Goal: Task Accomplishment & Management: Use online tool/utility

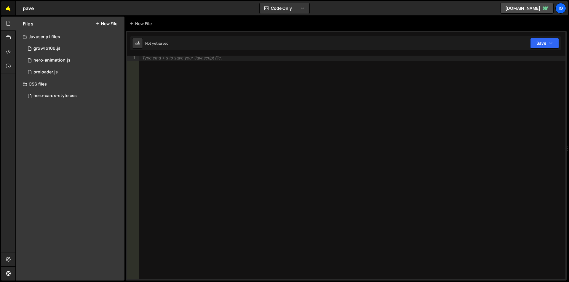
click at [8, 9] on link "🤙" at bounding box center [8, 8] width 15 height 14
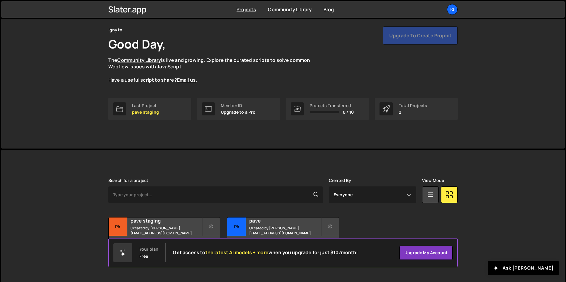
scroll to position [23, 0]
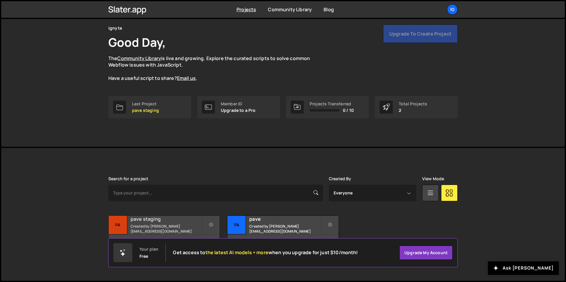
click at [168, 222] on h2 "pave staging" at bounding box center [166, 219] width 71 height 7
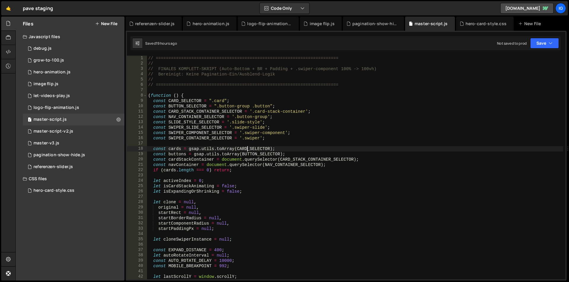
click at [247, 150] on div "// ======================================================================== // …" at bounding box center [355, 173] width 416 height 235
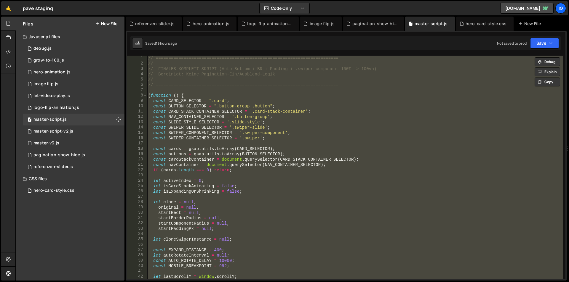
click at [227, 129] on div "// ======================================================================== // …" at bounding box center [355, 168] width 416 height 224
click at [224, 128] on div "// ======================================================================== // …" at bounding box center [355, 173] width 416 height 235
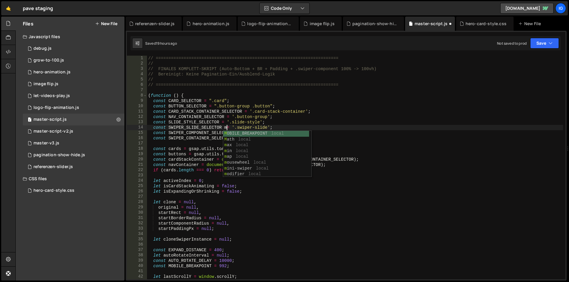
scroll to position [0, 33]
type textarea "const SWIPER_SLIDE_SELECTOR m= '.swiper-slide';"
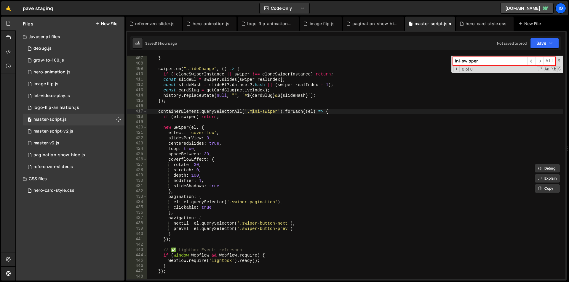
scroll to position [2183, 0]
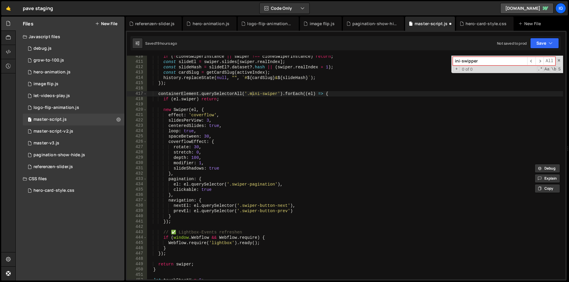
type input "ini-swipper"
click at [157, 95] on div "if ( ! cloneSwiperInstance || swiper !== cloneSwiperInstance ) return ; const s…" at bounding box center [355, 171] width 416 height 235
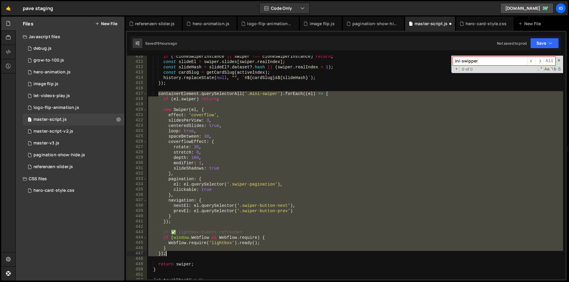
drag, startPoint x: 157, startPoint y: 95, endPoint x: 176, endPoint y: 249, distance: 155.2
click at [177, 252] on div "if ( ! cloneSwiperInstance || swiper !== cloneSwiperInstance ) return ; const s…" at bounding box center [355, 171] width 416 height 235
type textarea "} });"
paste textarea
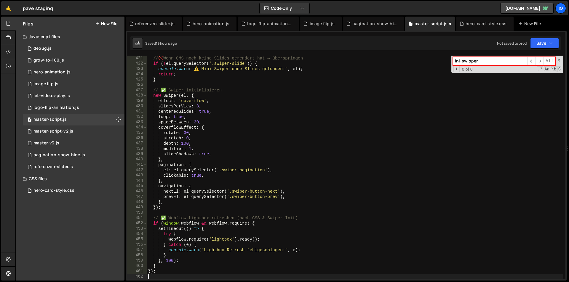
scroll to position [2239, 0]
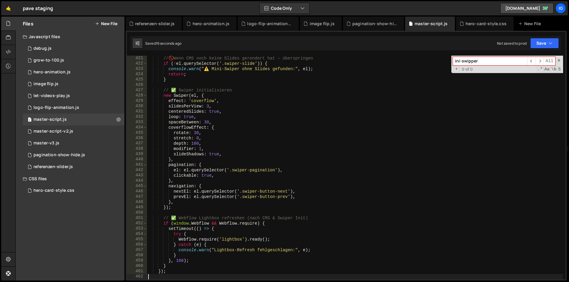
click at [217, 156] on div "// 🚫 Wenn CMS noch keine Slides gerendert hat → überspringen if ( ! el . queryS…" at bounding box center [355, 173] width 416 height 235
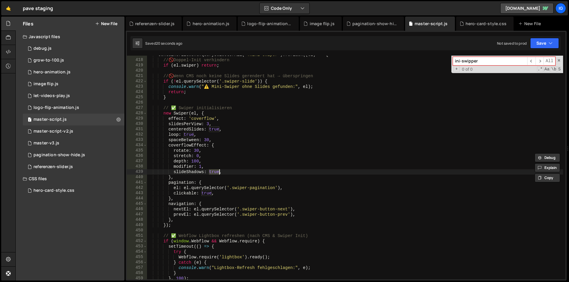
scroll to position [2186, 0]
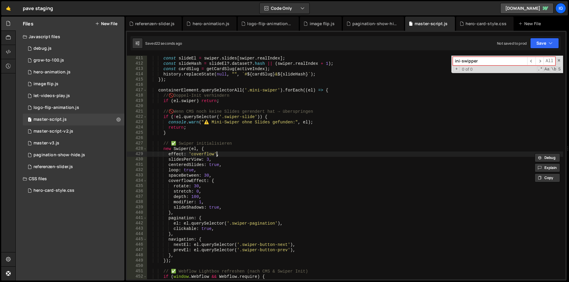
click at [217, 156] on div "const slideEl = swiper . slides [ swiper . realIndex ] ; const slideHash = slid…" at bounding box center [355, 173] width 416 height 235
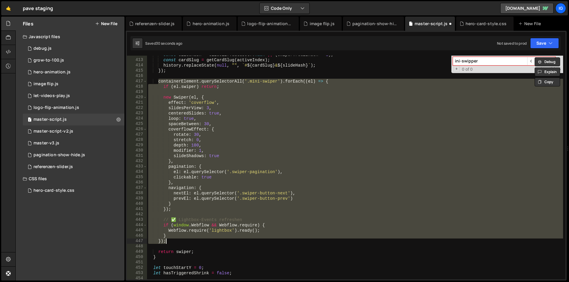
scroll to position [2195, 0]
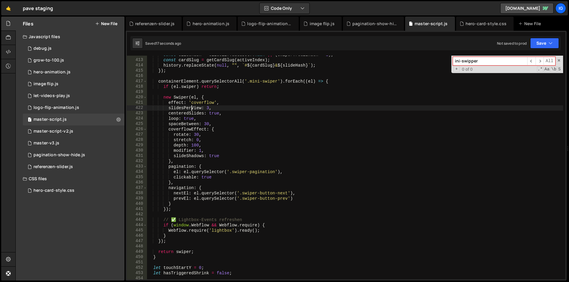
click at [192, 110] on div "const slideHash = slideEl ?. dataset ?. hash || ( swiper . realIndex + 1 ) ; co…" at bounding box center [355, 169] width 416 height 235
type textarea "})();"
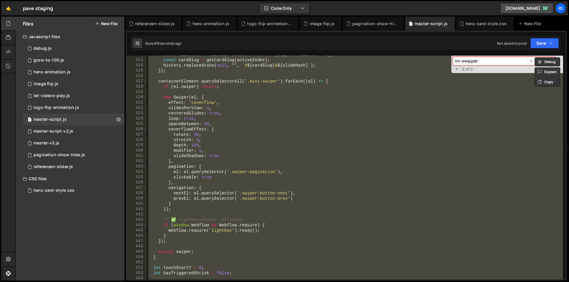
paste textarea
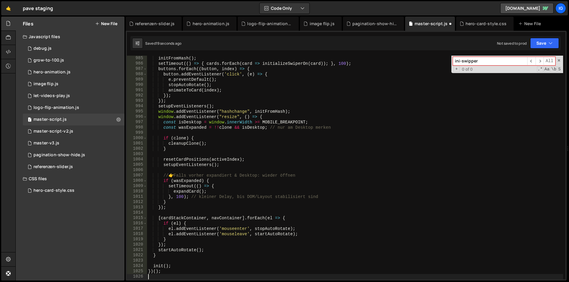
scroll to position [5247, 0]
click at [207, 119] on div "initFromHash ( ) ; setTimeout (( ) => { cards . forEach ( card => initializeSwi…" at bounding box center [355, 173] width 416 height 235
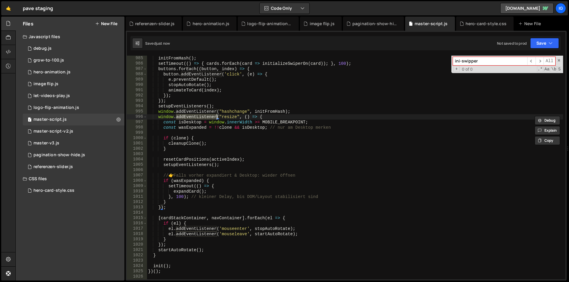
drag, startPoint x: 207, startPoint y: 119, endPoint x: 206, endPoint y: 116, distance: 3.4
click at [206, 116] on div "initFromHash ( ) ; setTimeout (( ) => { cards . forEach ( card => initializeSwi…" at bounding box center [355, 173] width 416 height 235
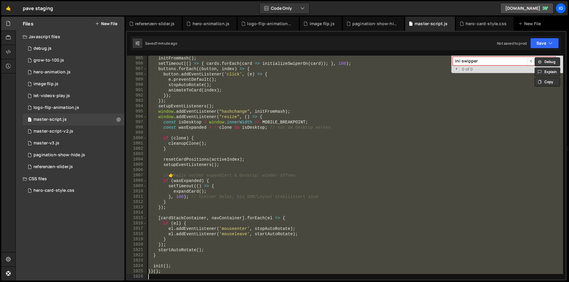
click at [241, 118] on div "initFromHash ( ) ; setTimeout (( ) => { cards . forEach ( card => initializeSwi…" at bounding box center [355, 168] width 416 height 224
type textarea "window.addEventListener("resize", () => {"
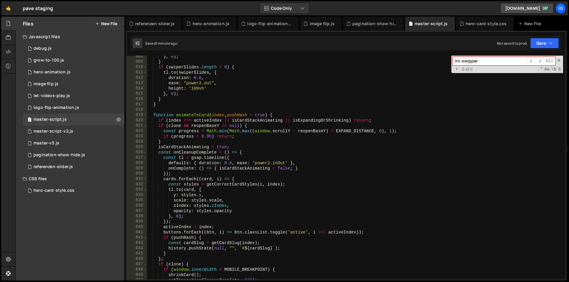
scroll to position [4234, 0]
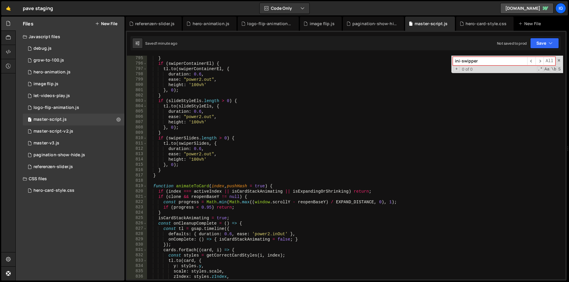
click at [482, 61] on input "ini-swipper" at bounding box center [490, 61] width 74 height 9
drag, startPoint x: 482, startPoint y: 61, endPoint x: 446, endPoint y: 60, distance: 35.6
click at [446, 60] on div "} if ( swiperContainerEl ) { tl . to ( swiperContainerEl , { duration : 0.6 , e…" at bounding box center [355, 168] width 416 height 224
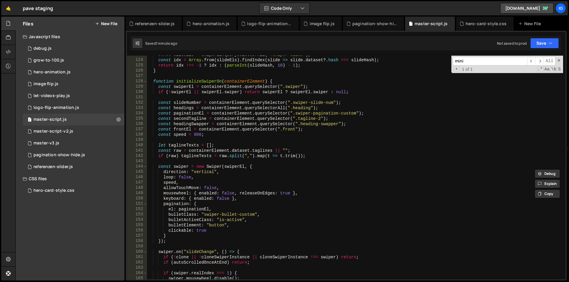
scroll to position [547, 0]
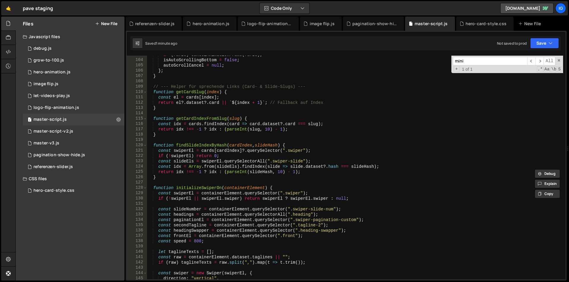
type input "mini"
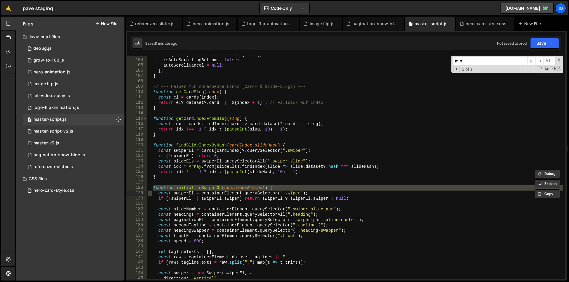
drag, startPoint x: 153, startPoint y: 189, endPoint x: 151, endPoint y: 195, distance: 6.0
click at [151, 195] on div "if ( [PERSON_NAME] ) cancelAnimationFrame ( [PERSON_NAME] ) ; isAutoScrollingBo…" at bounding box center [355, 169] width 416 height 235
click at [145, 189] on span at bounding box center [144, 187] width 3 height 5
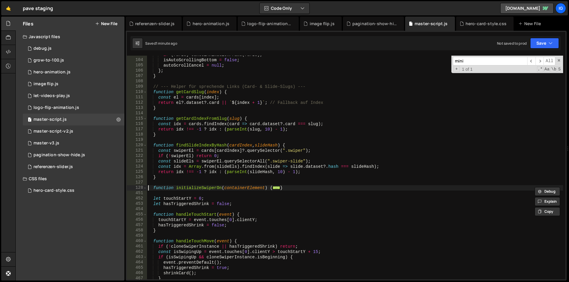
click at [149, 188] on div "if ( [PERSON_NAME] ) cancelAnimationFrame ( [PERSON_NAME] ) ; isAutoScrollingBo…" at bounding box center [355, 169] width 416 height 235
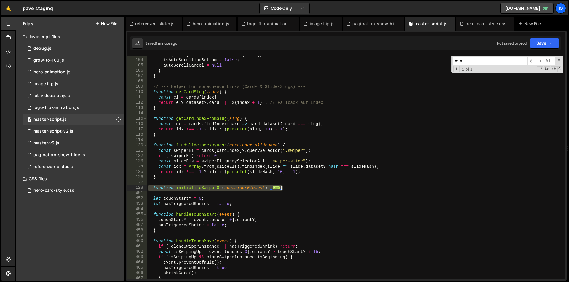
drag, startPoint x: 149, startPoint y: 188, endPoint x: 297, endPoint y: 188, distance: 148.4
click at [295, 187] on div "if ( [PERSON_NAME] ) cancelAnimationFrame ( [PERSON_NAME] ) ; isAutoScrollingBo…" at bounding box center [355, 169] width 416 height 235
type textarea "return swiper; }"
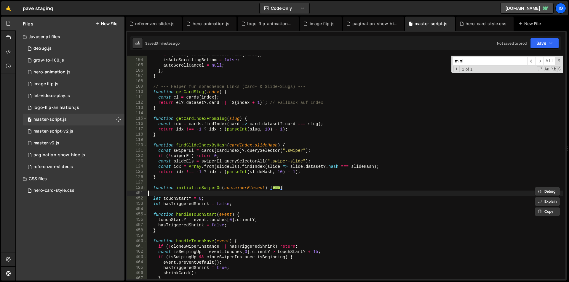
click at [153, 191] on div "if ( [PERSON_NAME] ) cancelAnimationFrame ( [PERSON_NAME] ) ; isAutoScrollingBo…" at bounding box center [355, 169] width 416 height 235
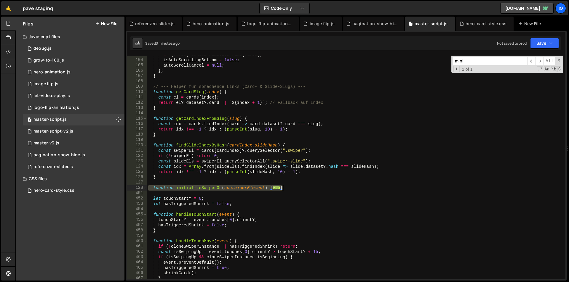
drag, startPoint x: 148, startPoint y: 188, endPoint x: 298, endPoint y: 188, distance: 149.6
click at [298, 188] on div "if ( [PERSON_NAME] ) cancelAnimationFrame ( [PERSON_NAME] ) ; isAutoScrollingBo…" at bounding box center [355, 169] width 416 height 235
type textarea "return swiper; }"
paste textarea
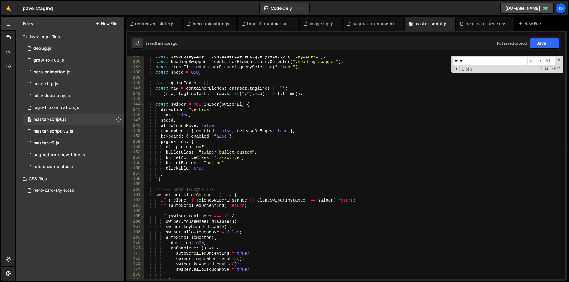
scroll to position [610, 0]
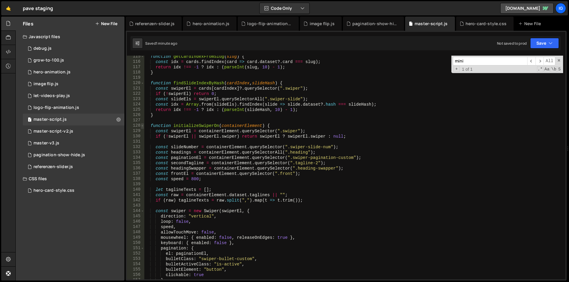
click at [141, 126] on span at bounding box center [142, 125] width 3 height 5
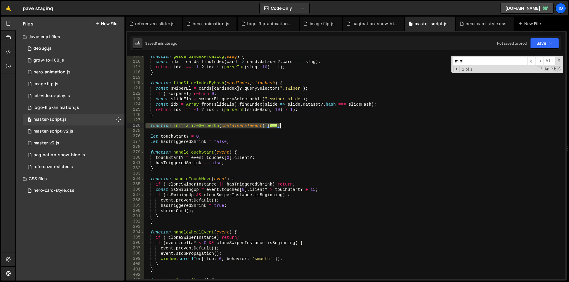
drag, startPoint x: 145, startPoint y: 126, endPoint x: 294, endPoint y: 125, distance: 148.1
click at [292, 125] on div "function getCardIndexFromSlug ( slug ) { const idx = cards . findIndex ( card =…" at bounding box center [353, 171] width 419 height 235
type textarea "return swiper; }"
paste textarea
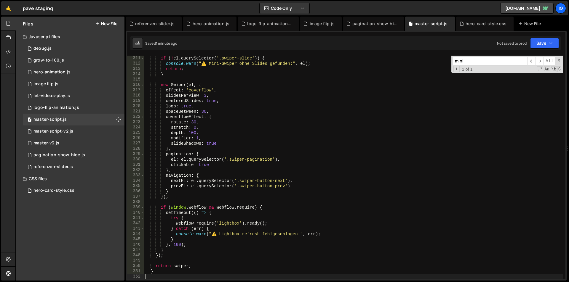
click at [214, 96] on div "if ( ! el . querySelector ( '.swiper-slide' )) { console . warn ( "⚠️ Mini-Swip…" at bounding box center [353, 173] width 419 height 235
type textarea "slidesPerView: 3,"
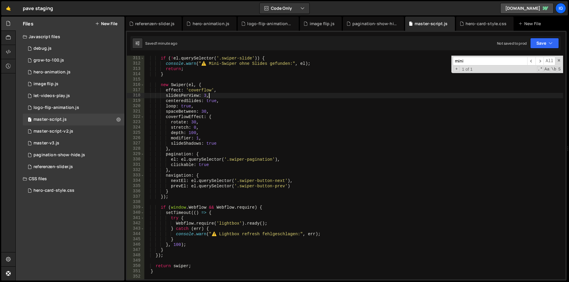
click at [467, 58] on input "mini" at bounding box center [490, 61] width 74 height 9
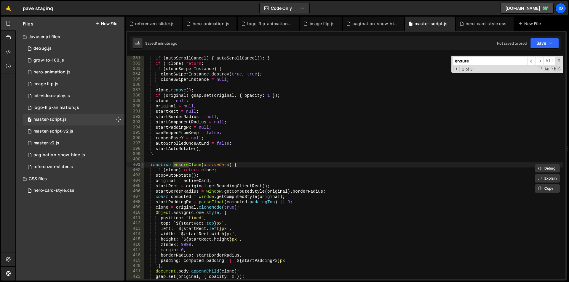
type input "ensure"
click at [143, 165] on span at bounding box center [142, 164] width 3 height 5
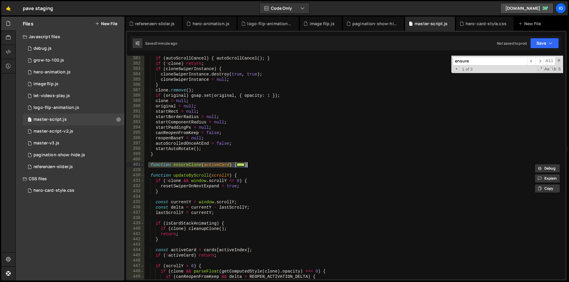
drag, startPoint x: 148, startPoint y: 165, endPoint x: 256, endPoint y: 165, distance: 108.1
click at [256, 165] on div "if ( autoScrollCancel ) { autoScrollCancel ( ) ; } if ( ! clone ) return ; if (…" at bounding box center [353, 173] width 419 height 235
type textarea "return clone; }"
click at [142, 163] on span at bounding box center [142, 164] width 3 height 5
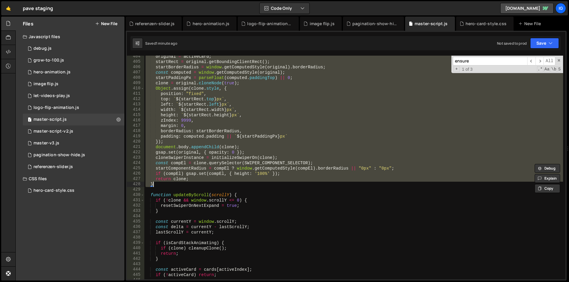
scroll to position [2097, 0]
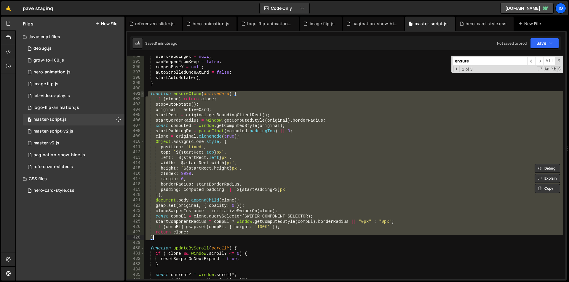
click at [143, 94] on span at bounding box center [142, 93] width 3 height 5
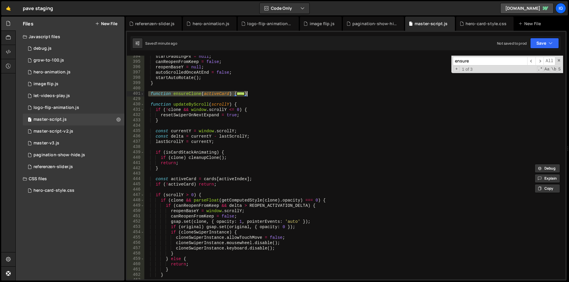
click at [262, 89] on div "startPaddingPx = null ; canReopenFromKeep = false ; reopenBaseY = null ; autoSc…" at bounding box center [353, 171] width 419 height 235
drag, startPoint x: 222, startPoint y: 93, endPoint x: 121, endPoint y: 93, distance: 101.0
click at [121, 93] on div "Files New File Javascript files 1 debug.js 0 1 grow-to-100.js 0 1 hero-animatio…" at bounding box center [291, 149] width 553 height 265
type textarea "function ensureClone(activeCard) { if (clone) return clone;"
paste textarea
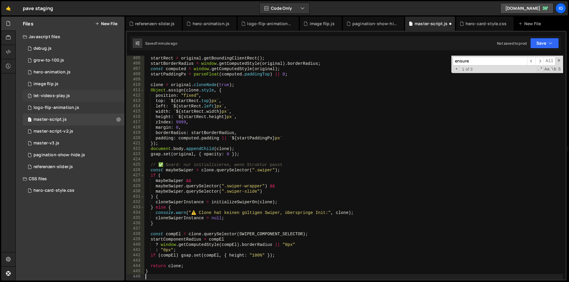
scroll to position [2154, 0]
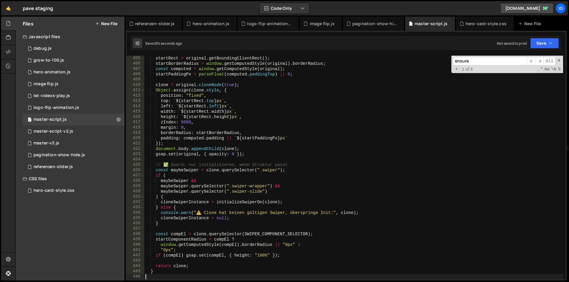
click at [185, 79] on div "startRect = original . getBoundingClientRect ( ) ; startBorderRadius = window .…" at bounding box center [353, 173] width 419 height 235
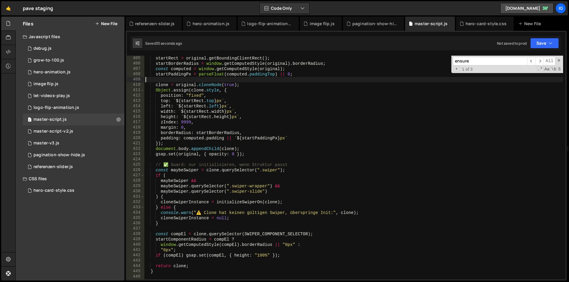
type textarea "})();"
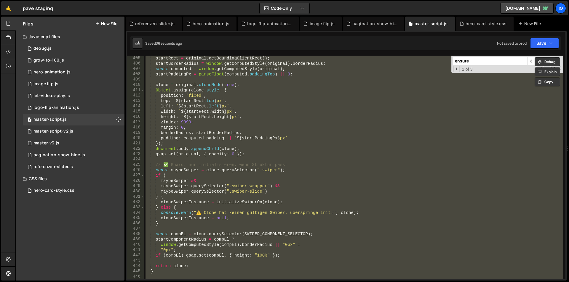
paste textarea
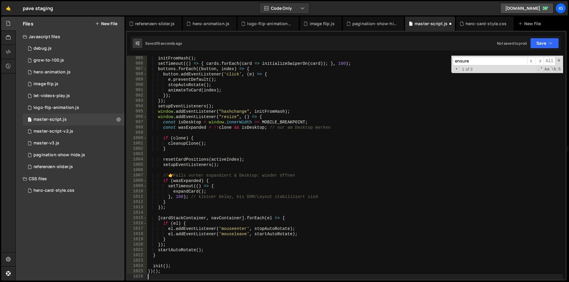
scroll to position [5247, 0]
click at [335, 78] on div "initFromHash ( ) ; setTimeout (( ) => { cards . forEach ( card => initializeSwi…" at bounding box center [355, 173] width 416 height 235
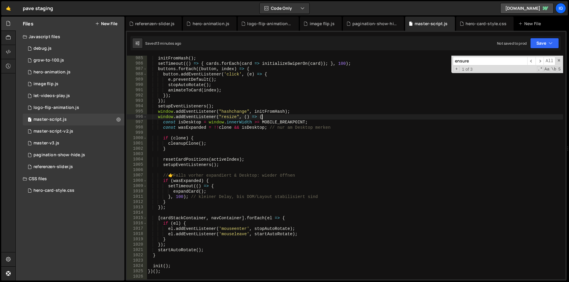
click at [322, 116] on div "initFromHash ( ) ; setTimeout (( ) => { cards . forEach ( card => initializeSwi…" at bounding box center [355, 173] width 416 height 235
type textarea "})();"
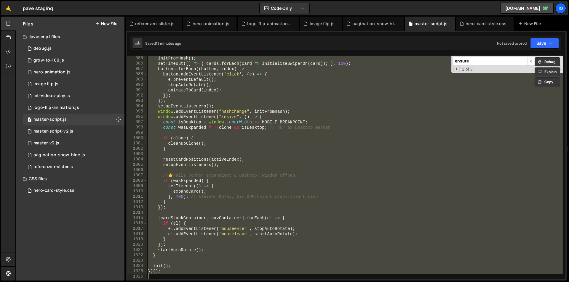
paste textarea
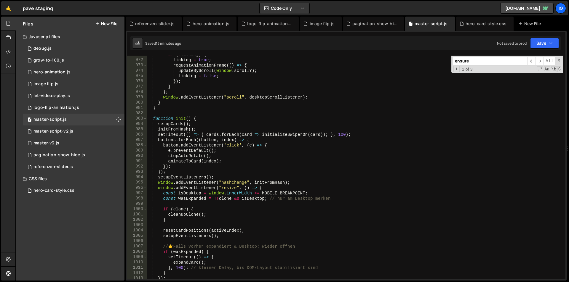
scroll to position [5158, 0]
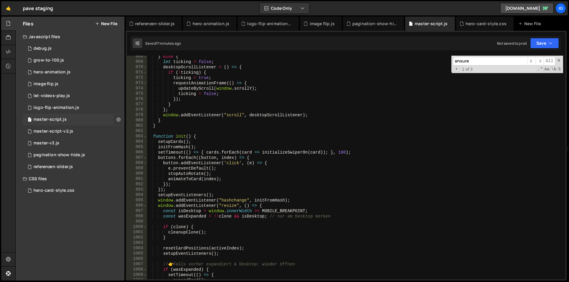
click at [119, 119] on icon at bounding box center [118, 120] width 4 height 6
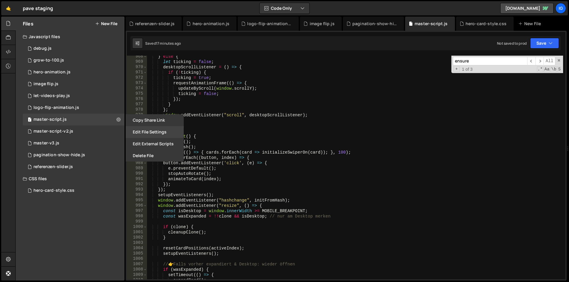
click at [141, 132] on button "Edit File Settings" at bounding box center [155, 132] width 58 height 12
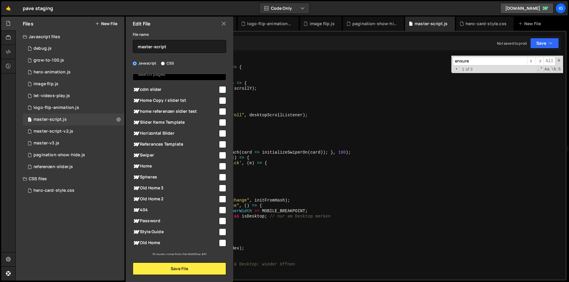
scroll to position [30, 0]
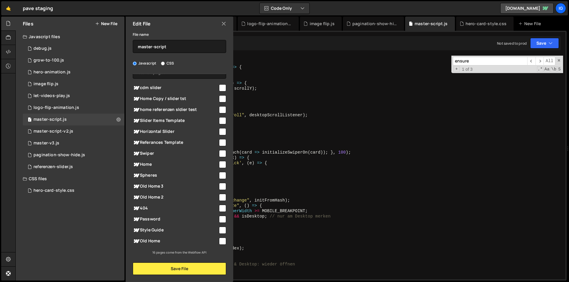
click at [283, 73] on div "} else { let ticking = false ; desktopScrollListener = ( ) => { if ( ! ticking …" at bounding box center [355, 171] width 416 height 235
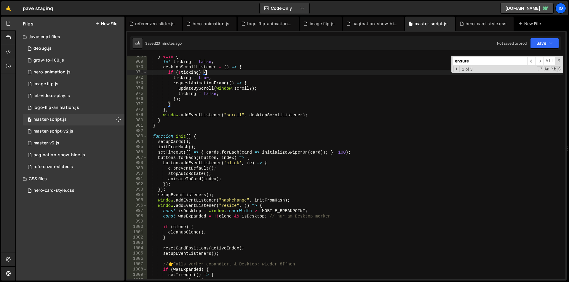
click at [214, 104] on div "} else { let ticking = false ; desktopScrollListener = ( ) => { if ( ! ticking …" at bounding box center [355, 171] width 416 height 235
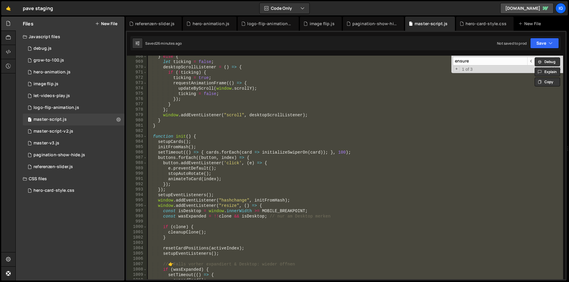
click at [226, 92] on div "} else { let ticking = false ; desktopScrollListener = ( ) => { if ( ! ticking …" at bounding box center [355, 168] width 416 height 224
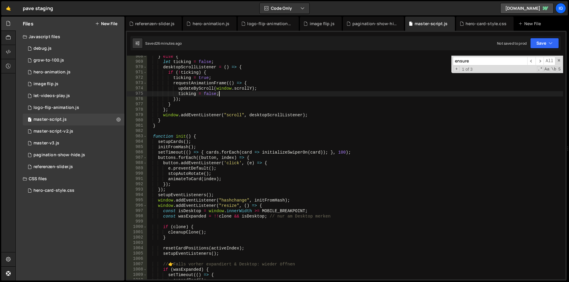
type textarea "})();"
